Goal: Task Accomplishment & Management: Use online tool/utility

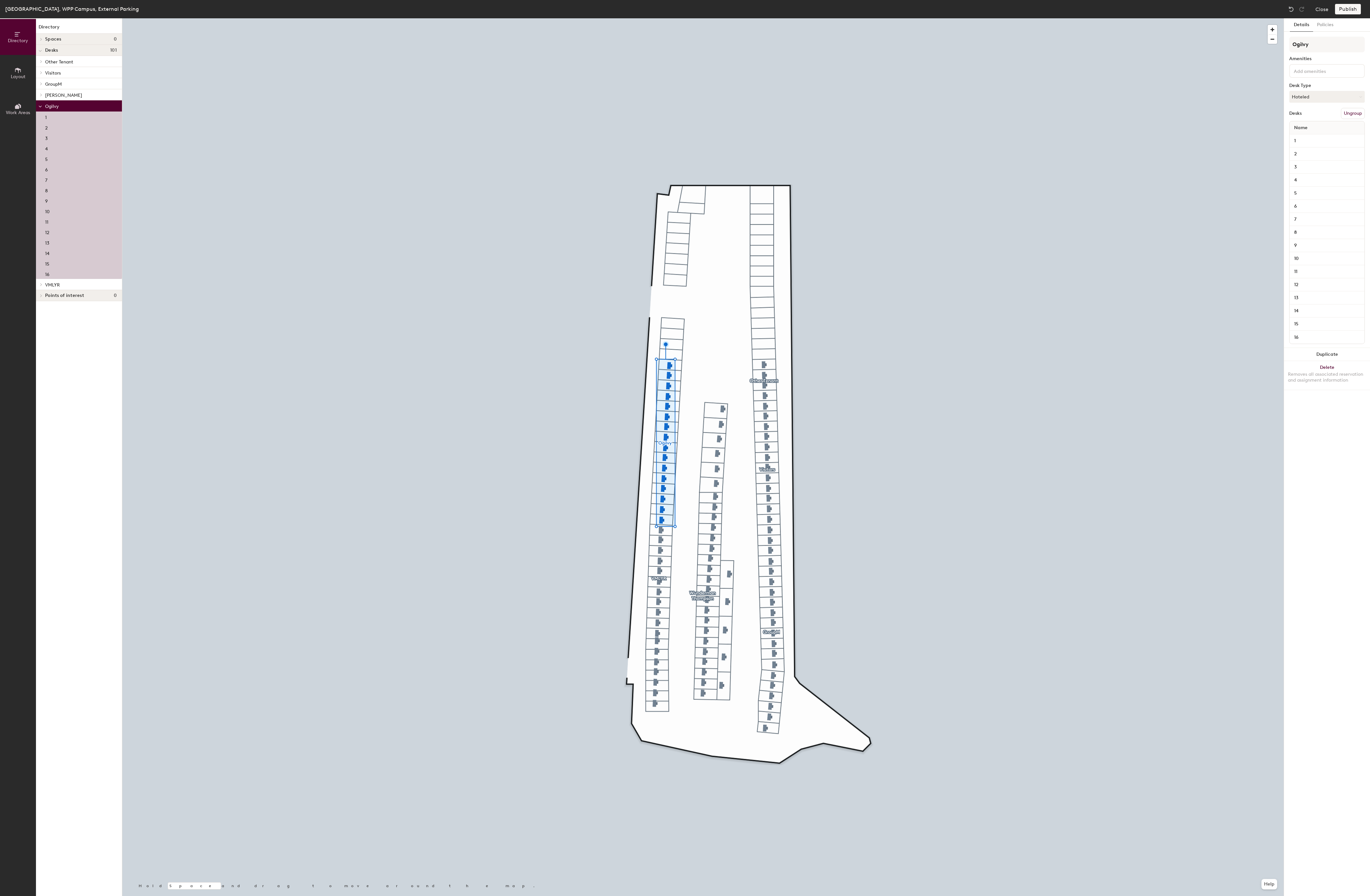
click at [41, 287] on icon at bounding box center [41, 285] width 3 height 4
click at [42, 287] on div at bounding box center [41, 284] width 9 height 11
drag, startPoint x: 41, startPoint y: 283, endPoint x: 42, endPoint y: 301, distance: 18.0
click at [41, 283] on div at bounding box center [41, 284] width 9 height 11
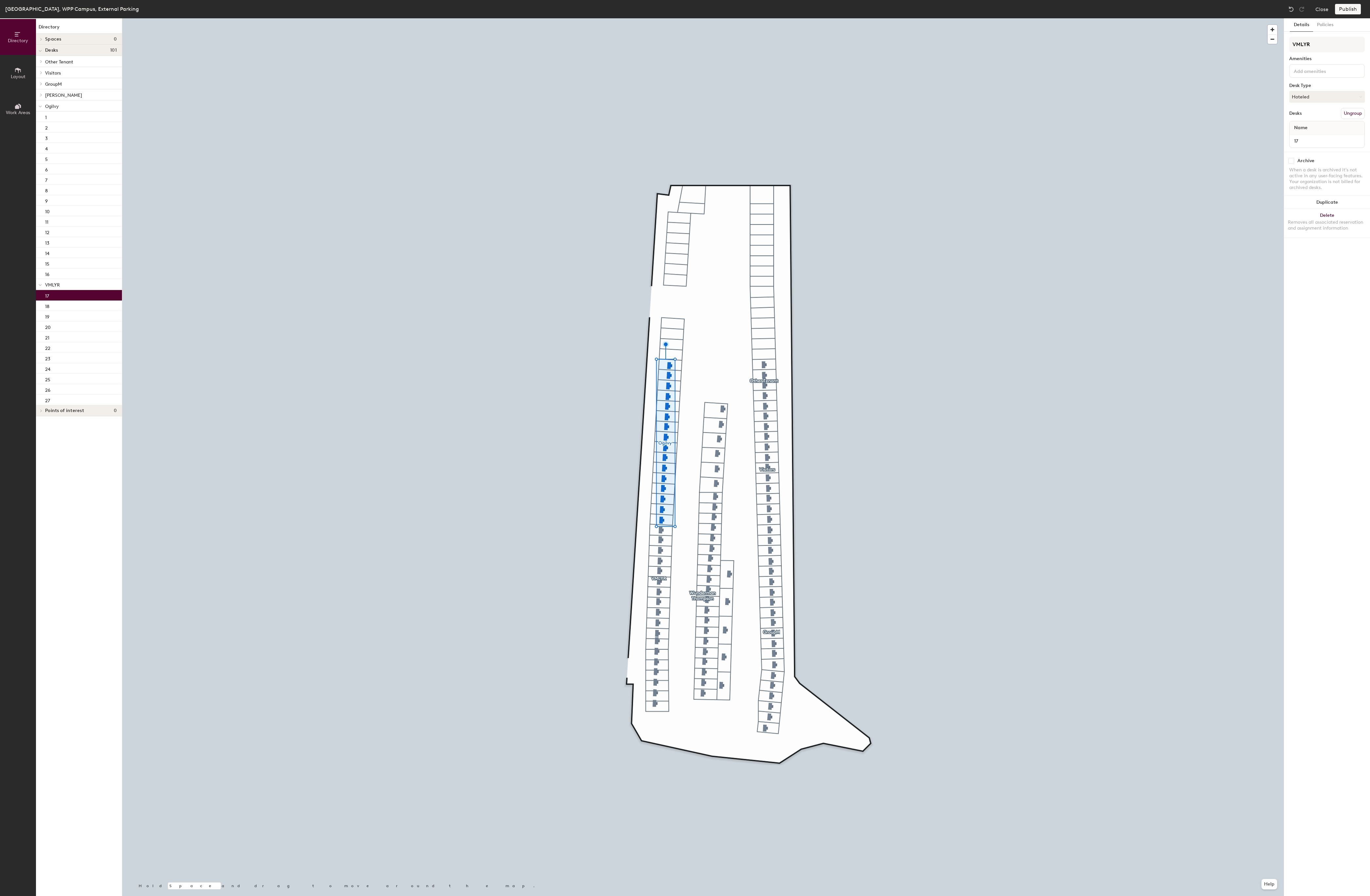
click at [51, 299] on div "17" at bounding box center [79, 295] width 86 height 11
click at [42, 96] on icon at bounding box center [41, 95] width 3 height 4
click at [66, 96] on span "[PERSON_NAME]" at bounding box center [64, 96] width 37 height 5
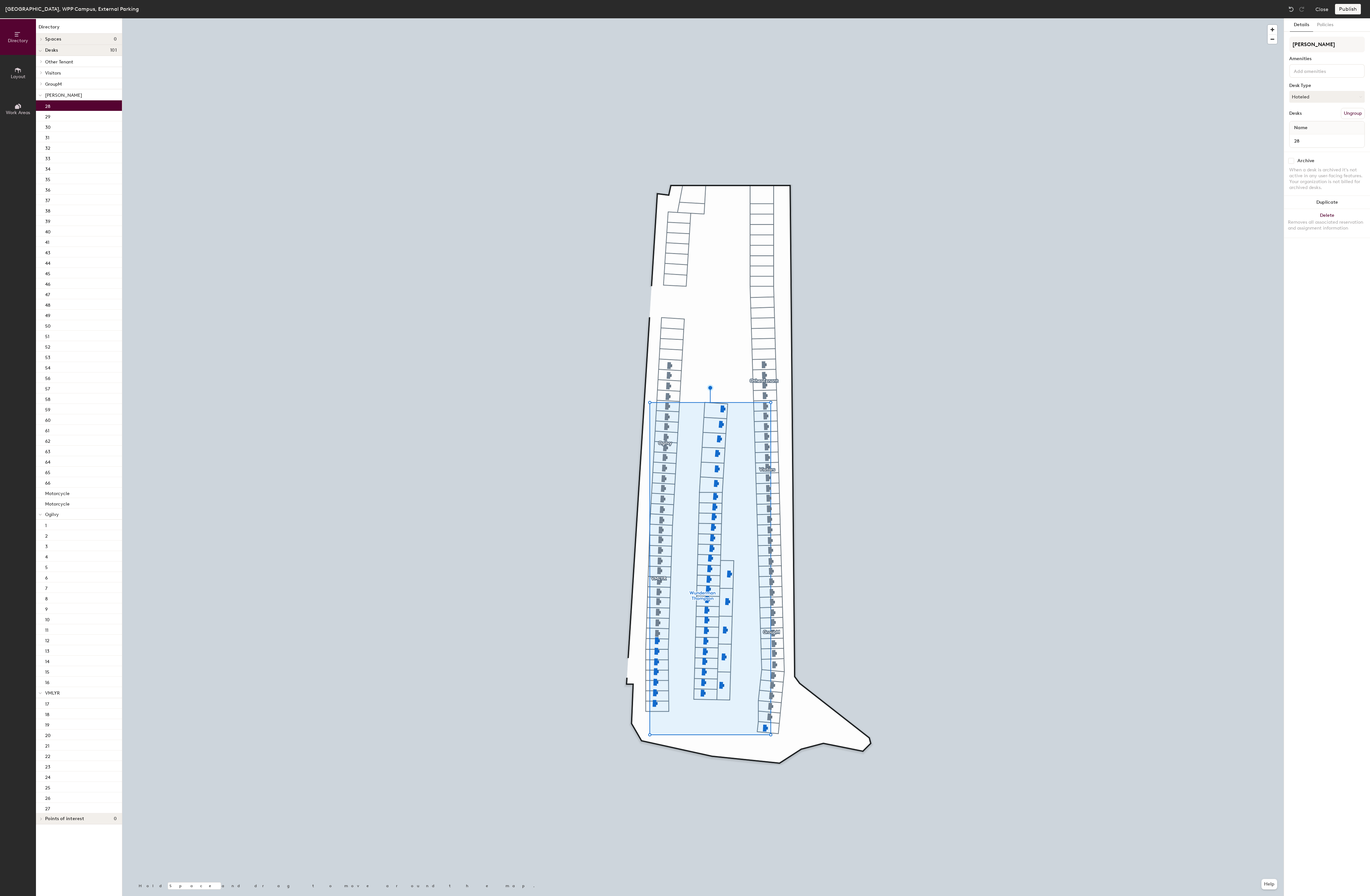
click at [54, 109] on div "28" at bounding box center [79, 106] width 86 height 11
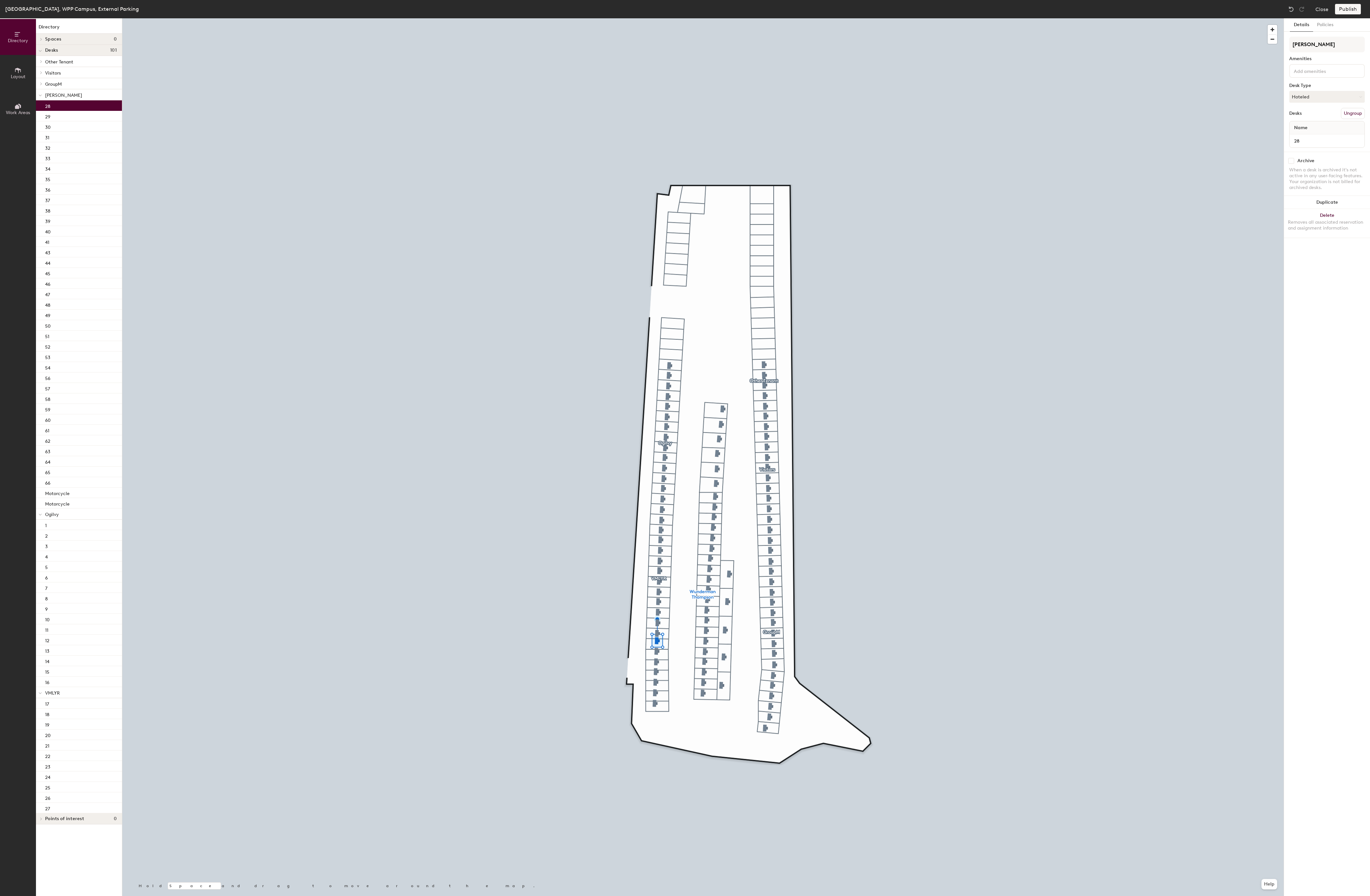
click at [41, 63] on icon at bounding box center [41, 62] width 3 height 4
click at [42, 63] on icon at bounding box center [41, 62] width 4 height 3
click at [57, 64] on span "Other Tenant" at bounding box center [59, 62] width 28 height 5
click at [42, 63] on icon at bounding box center [41, 61] width 1 height 3
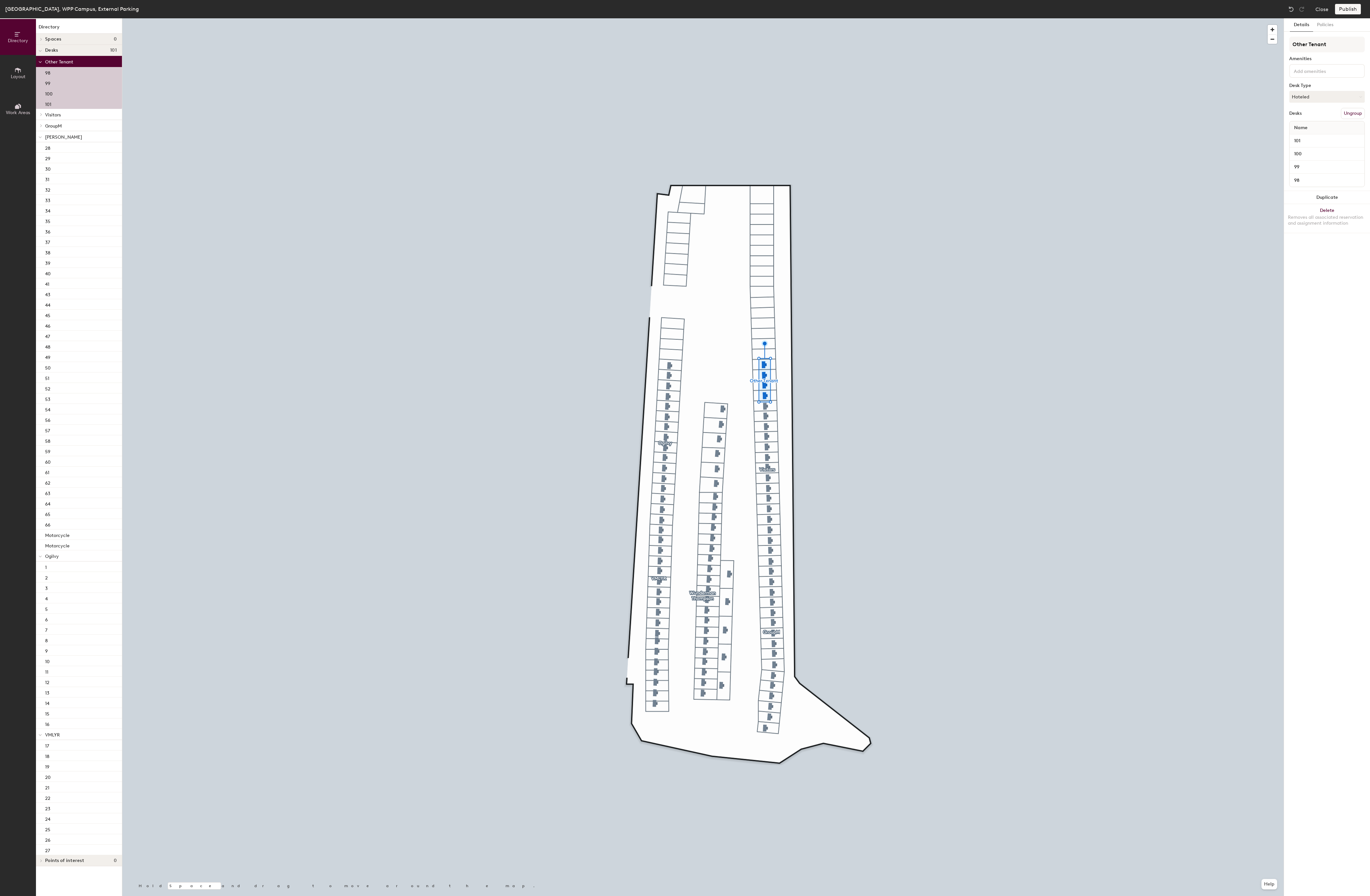
click at [49, 96] on p "100" at bounding box center [49, 93] width 8 height 8
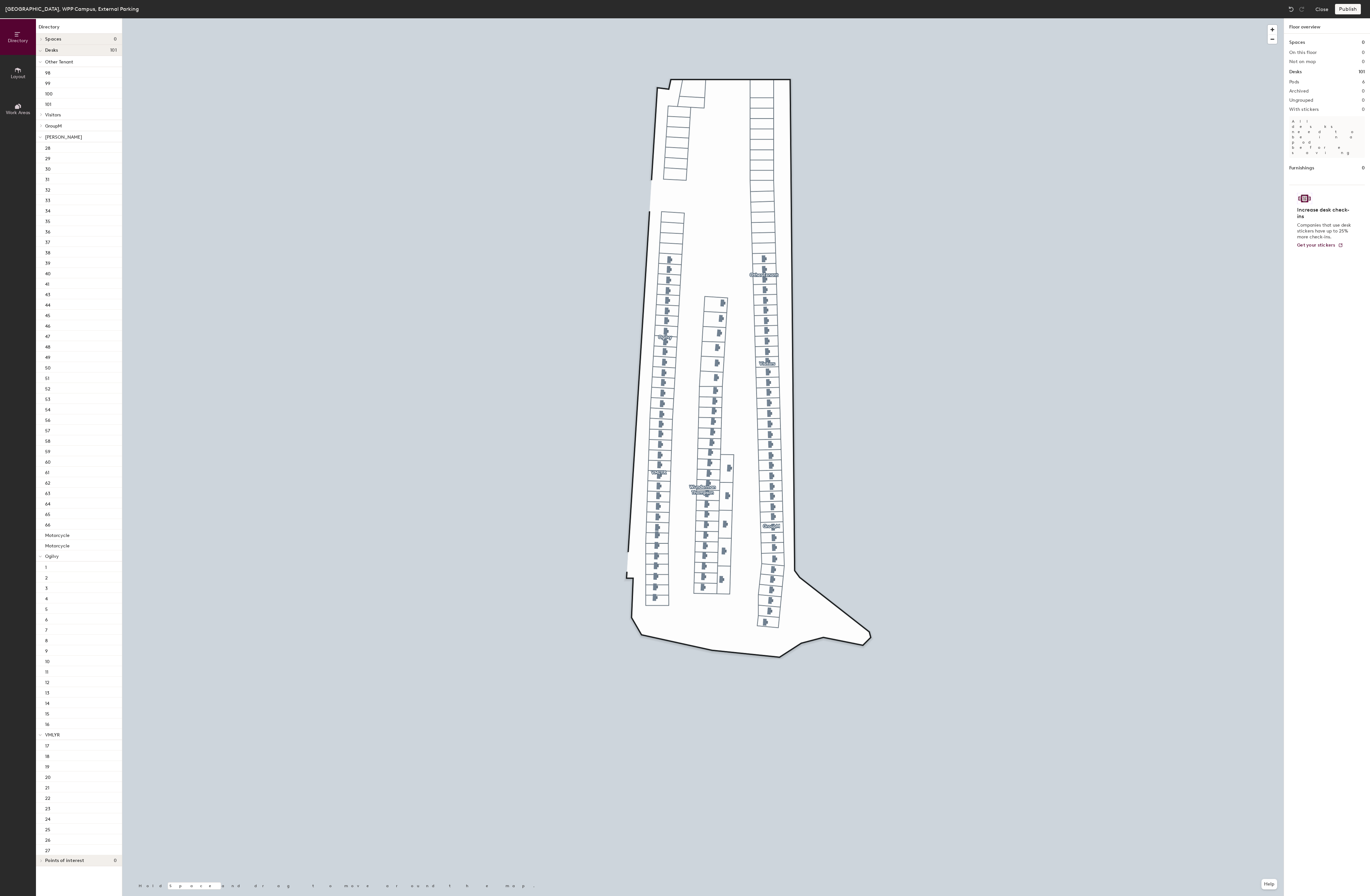
click at [42, 126] on icon at bounding box center [41, 126] width 1 height 3
click at [54, 142] on div "67" at bounding box center [79, 136] width 86 height 11
click at [57, 125] on span "GroupM" at bounding box center [53, 126] width 17 height 5
click at [60, 140] on span "[PERSON_NAME]" at bounding box center [64, 137] width 37 height 5
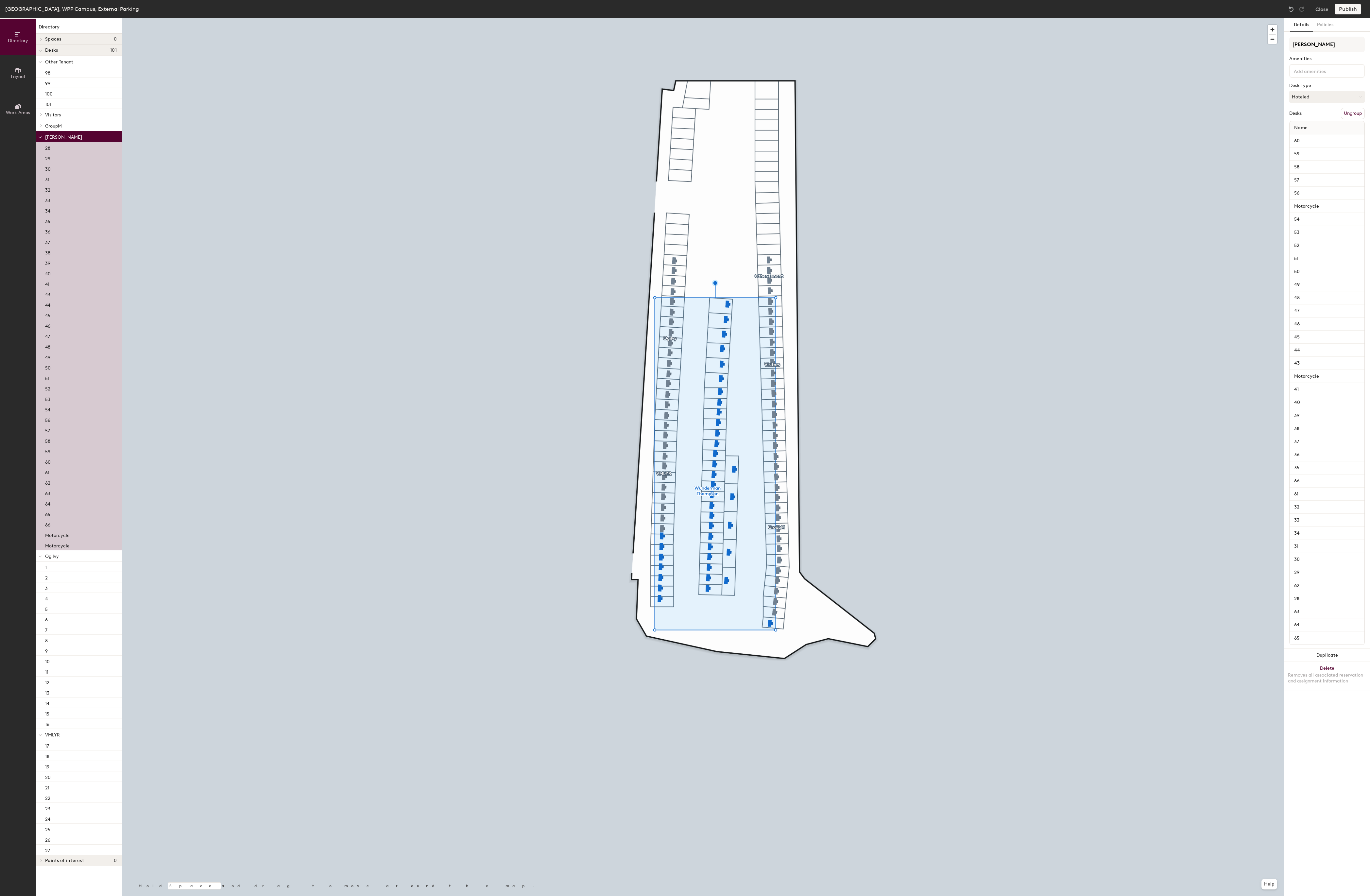
click at [50, 559] on span "Ogilvy" at bounding box center [52, 556] width 14 height 5
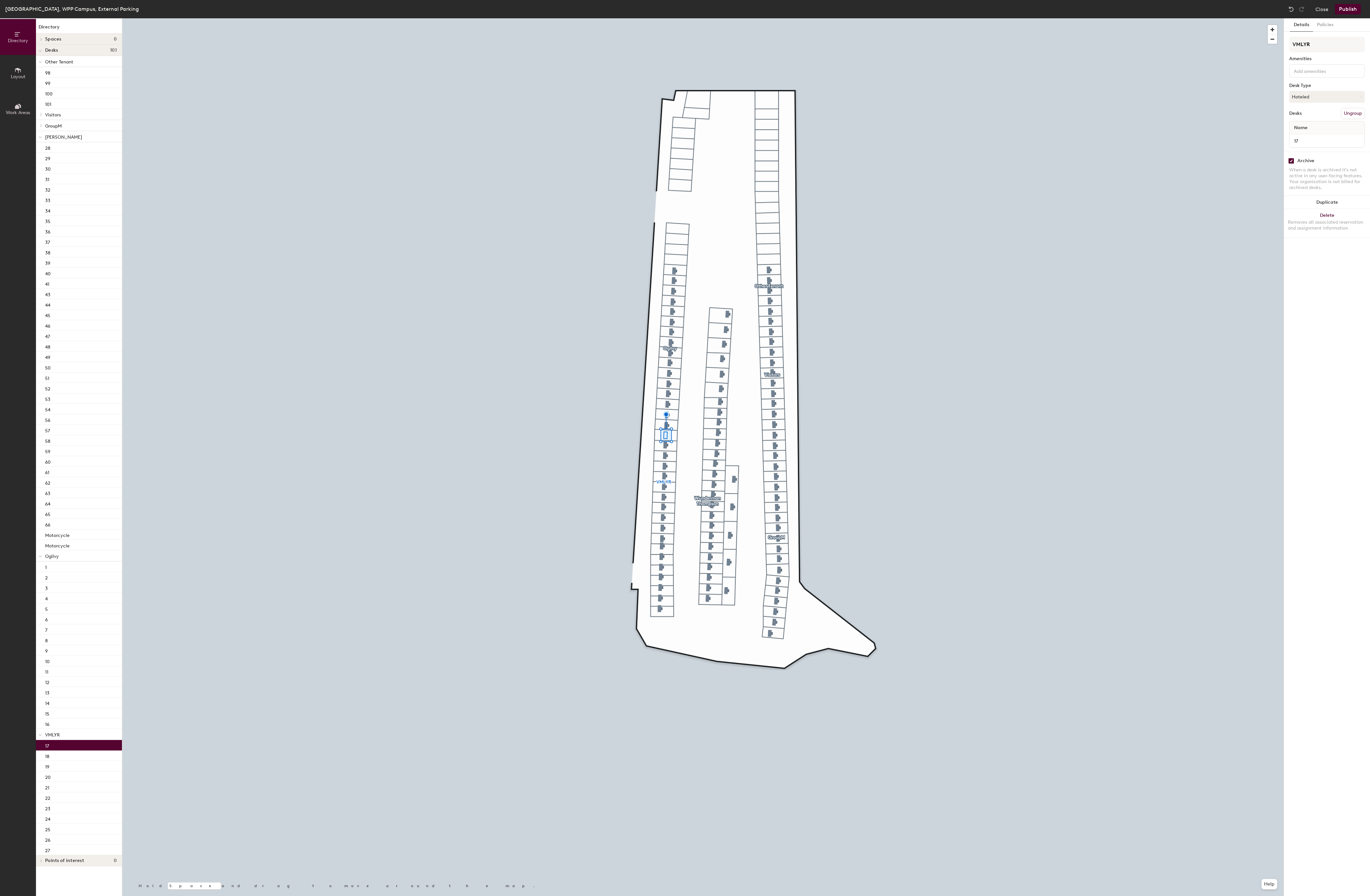
click at [1293, 162] on input "checkbox" at bounding box center [1291, 161] width 6 height 6
checkbox input "false"
click at [1351, 10] on div "Publish" at bounding box center [1351, 9] width 30 height 11
click at [1293, 162] on input "checkbox" at bounding box center [1291, 161] width 6 height 6
checkbox input "true"
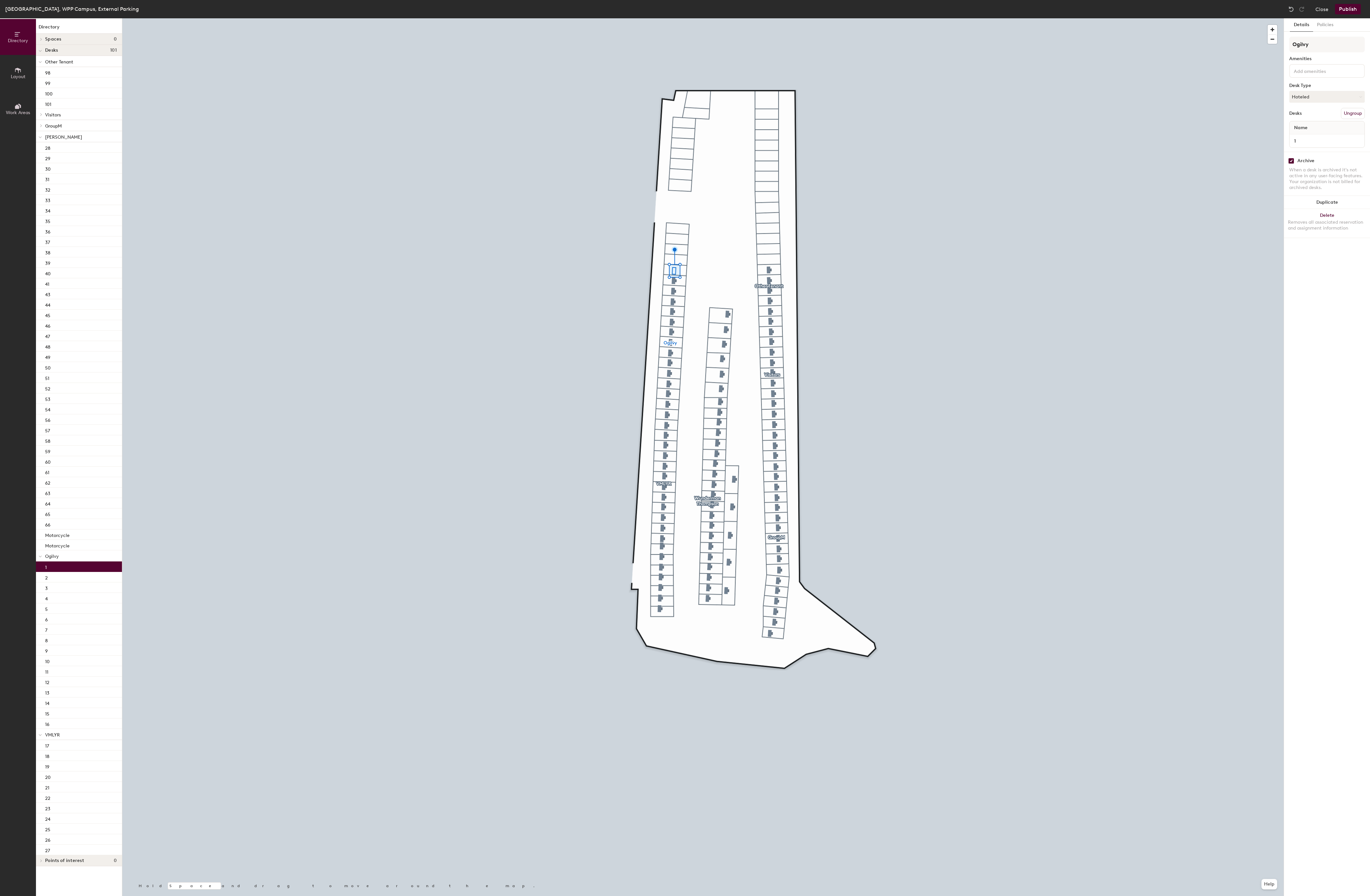
click at [1347, 10] on button "Publish" at bounding box center [1348, 9] width 26 height 11
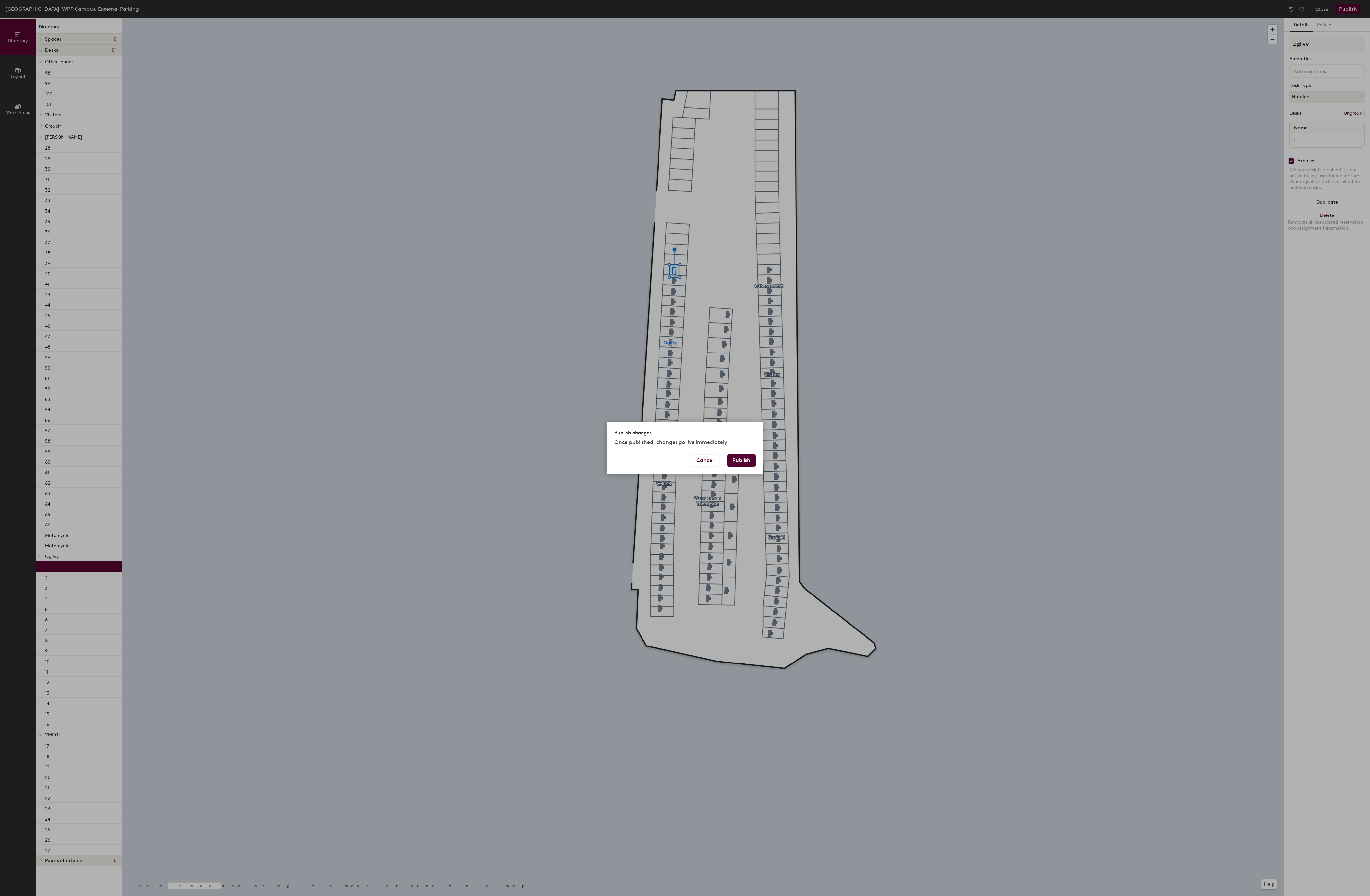
click at [739, 463] on button "Publish" at bounding box center [741, 461] width 28 height 12
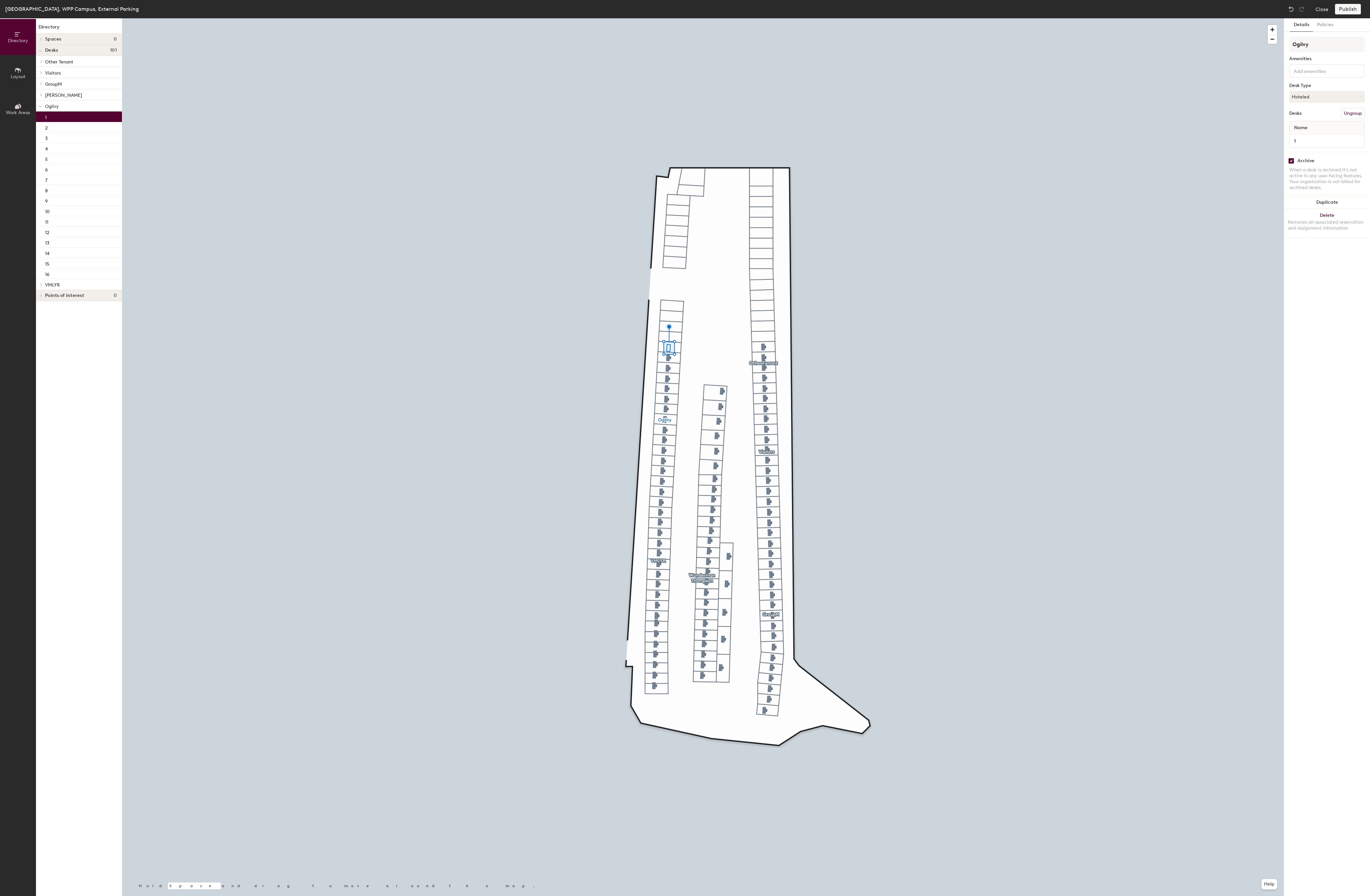
click at [54, 98] on span "[PERSON_NAME]" at bounding box center [64, 96] width 37 height 5
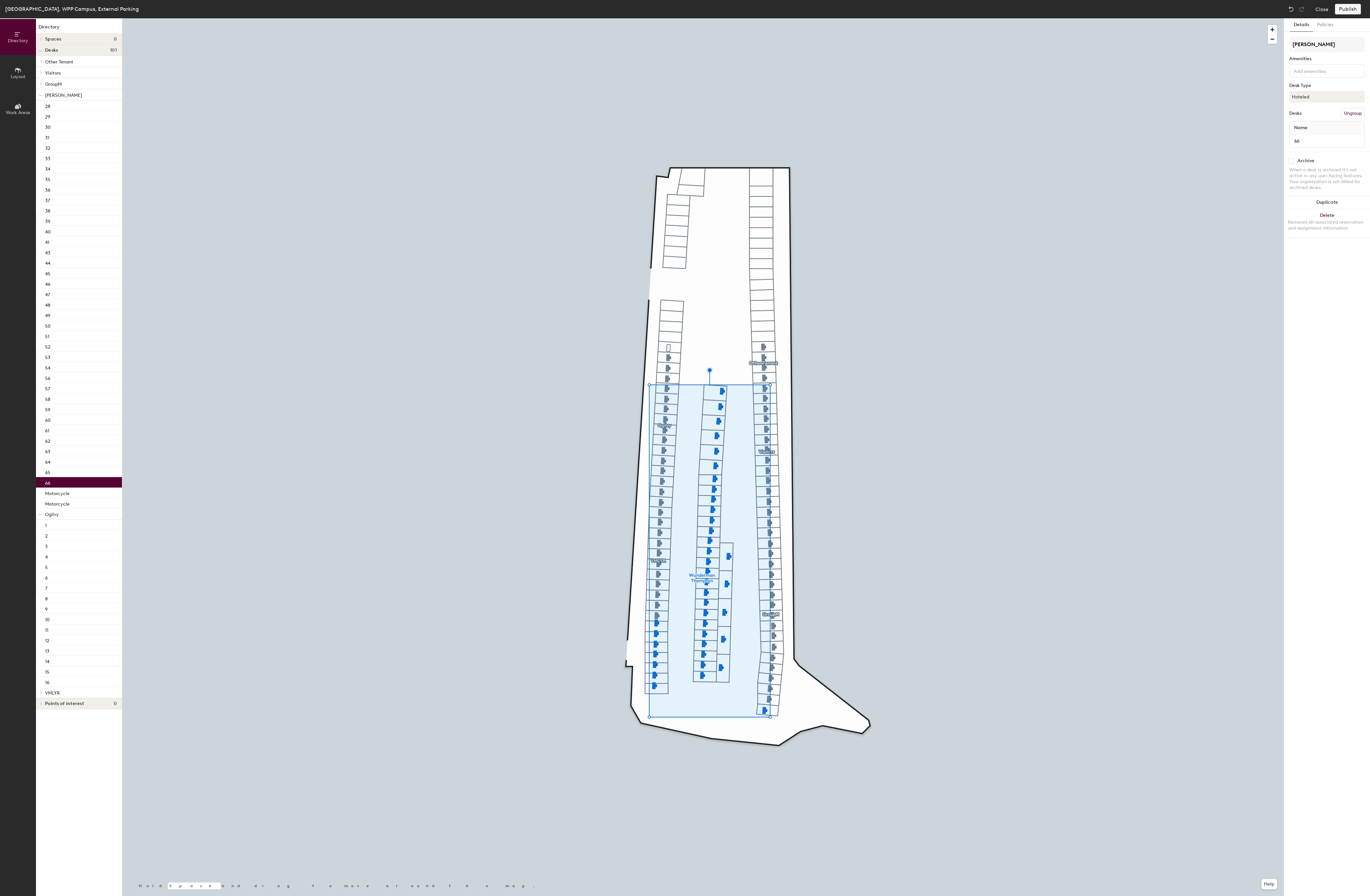
click at [53, 483] on div "66" at bounding box center [79, 482] width 86 height 11
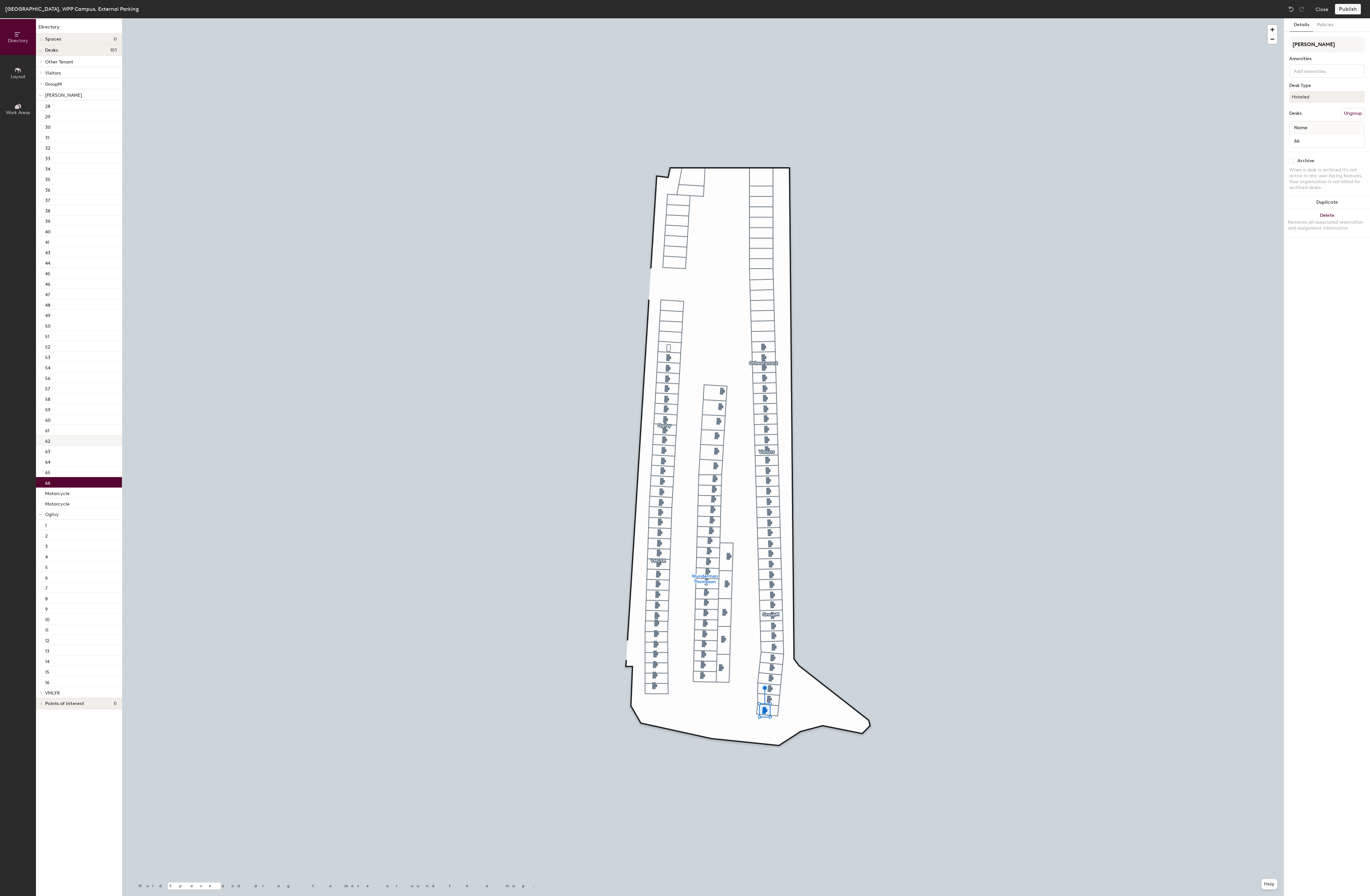
click at [52, 440] on div "62" at bounding box center [79, 440] width 86 height 11
